Goal: Check status

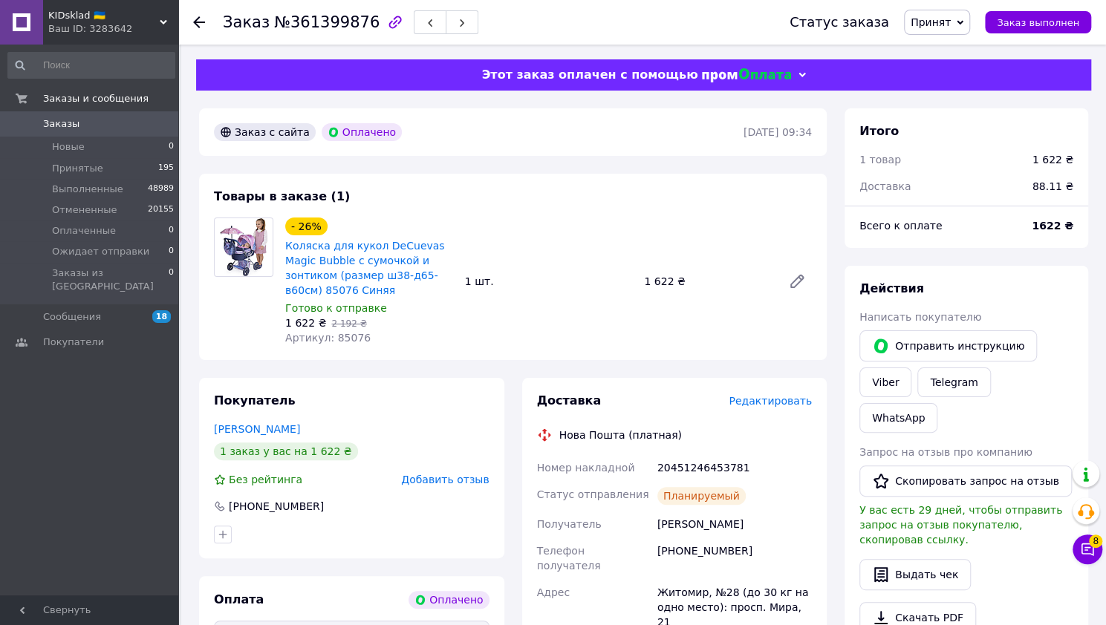
click at [946, 118] on div "Итого 1 товар 1 622 ₴ Доставка 88.11 ₴" at bounding box center [967, 150] width 244 height 85
click at [187, 488] on div "Заказ №361399876 Статус заказа Принят Выполнен Отменен Оплаченный Ожидает отпра…" at bounding box center [643, 575] width 925 height 1061
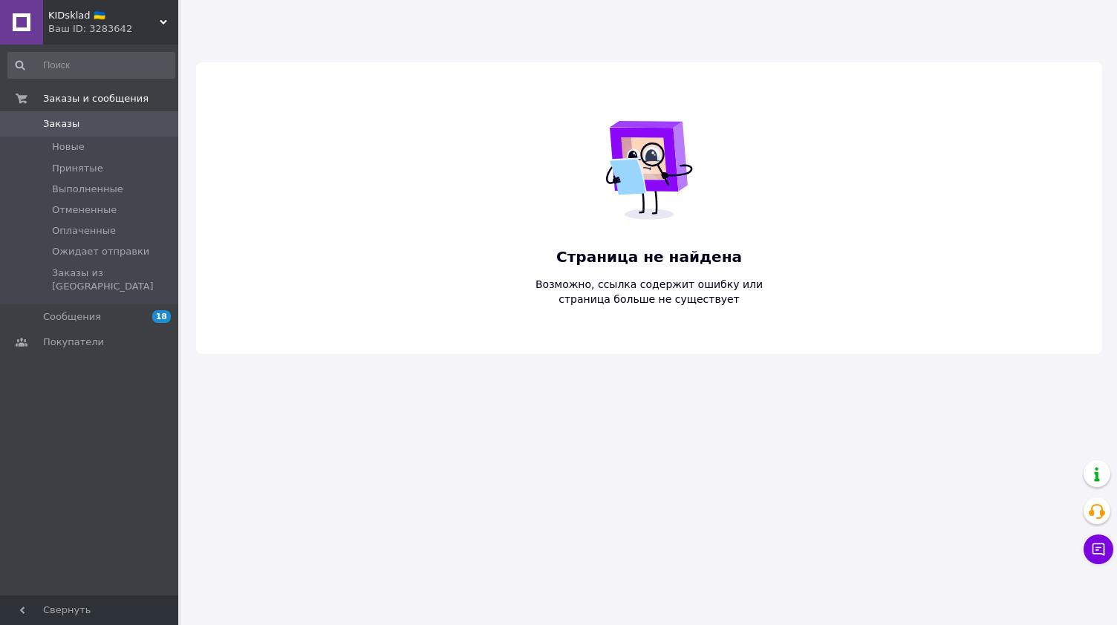
click at [145, 13] on span "KIDsklad 🇺🇦" at bounding box center [103, 15] width 111 height 13
